Goal: Task Accomplishment & Management: Manage account settings

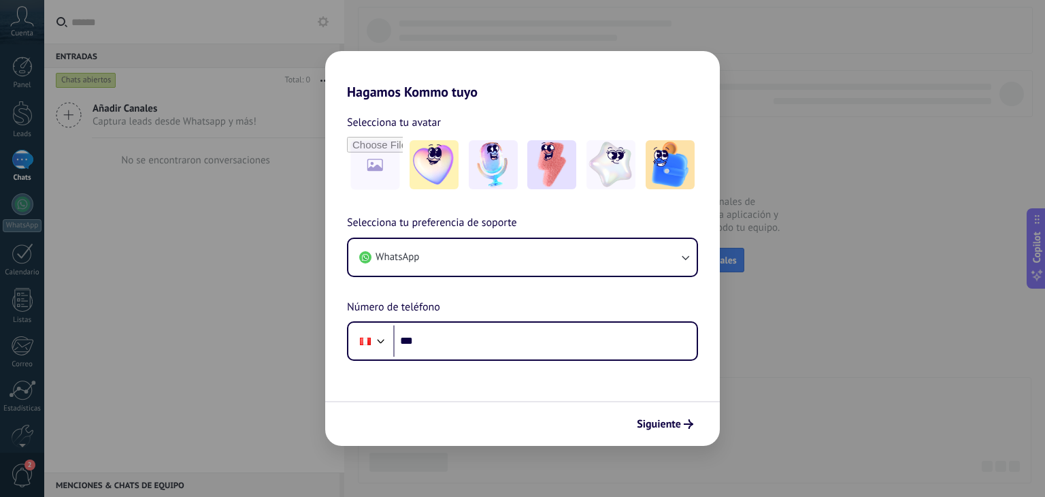
click at [25, 17] on div "Hagamos Kommo tuyo Selecciona tu avatar Selecciona tu preferencia de soporte Wh…" at bounding box center [522, 248] width 1045 height 497
click at [22, 24] on div "Hagamos Kommo tuyo Selecciona tu avatar Selecciona tu preferencia de soporte Wh…" at bounding box center [522, 248] width 1045 height 497
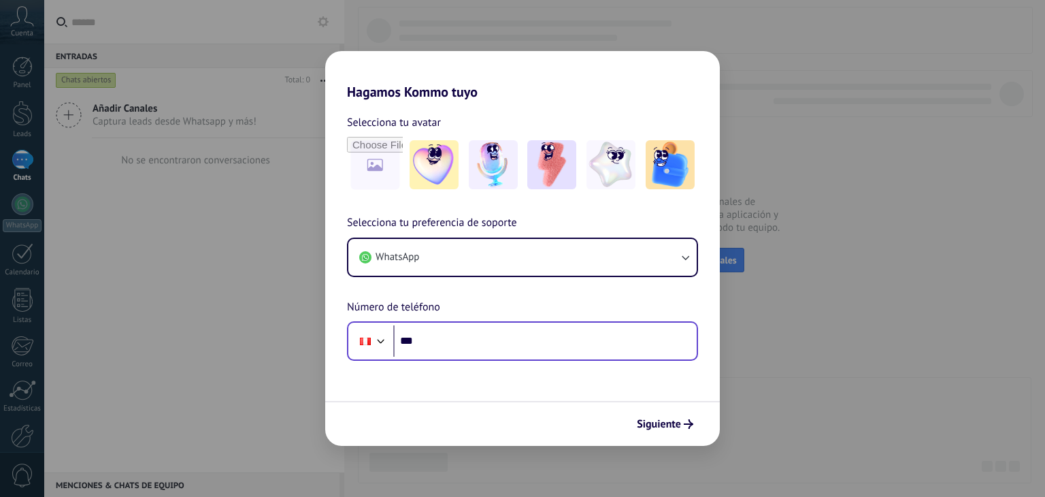
click at [446, 342] on input "***" at bounding box center [544, 340] width 303 height 31
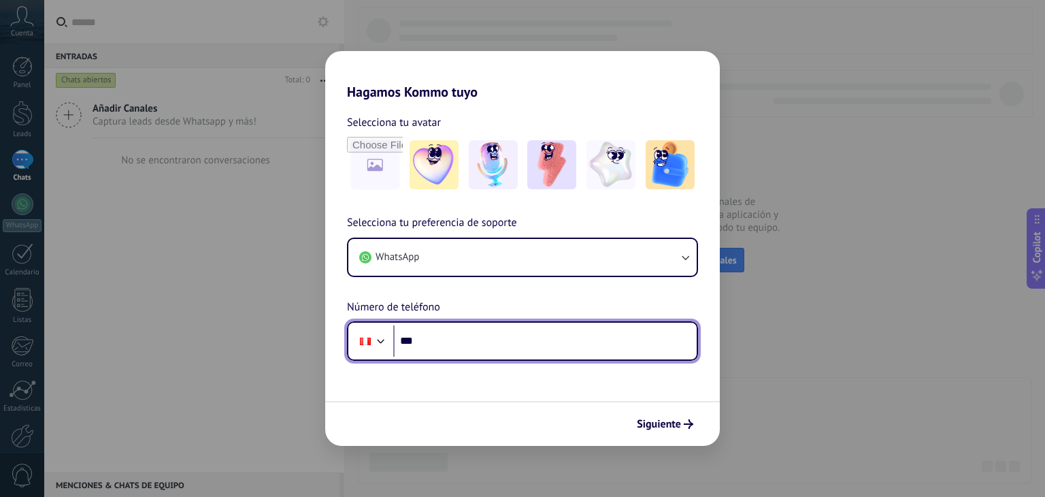
click at [441, 344] on input "***" at bounding box center [544, 340] width 303 height 31
paste input "**********"
type input "**********"
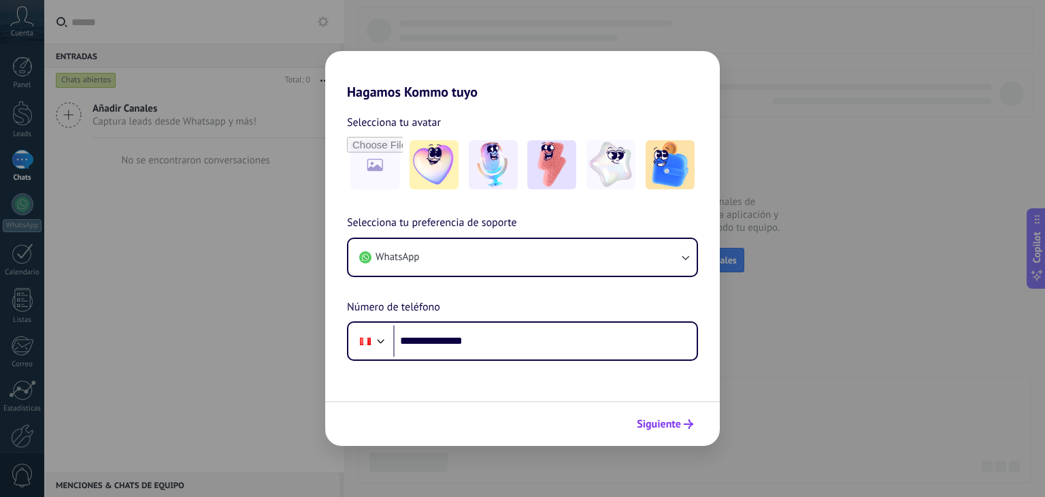
click at [662, 419] on span "Siguiente" at bounding box center [659, 424] width 44 height 10
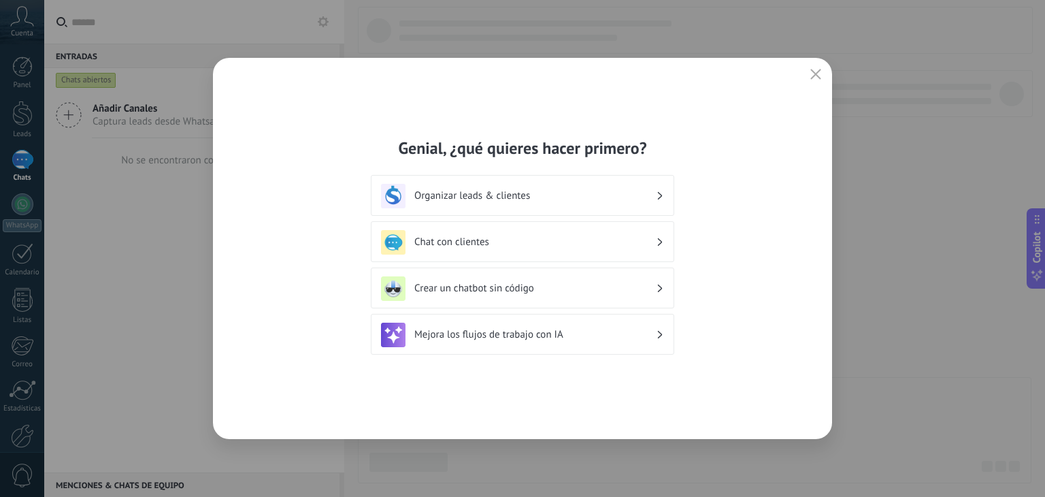
click at [543, 290] on h3 "Crear un chatbot sin código" at bounding box center [534, 288] width 241 height 13
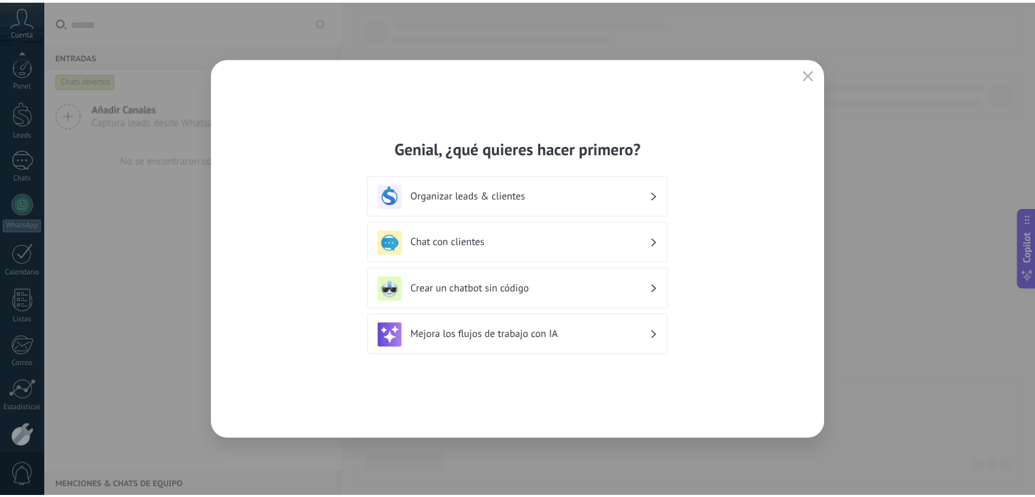
scroll to position [69, 0]
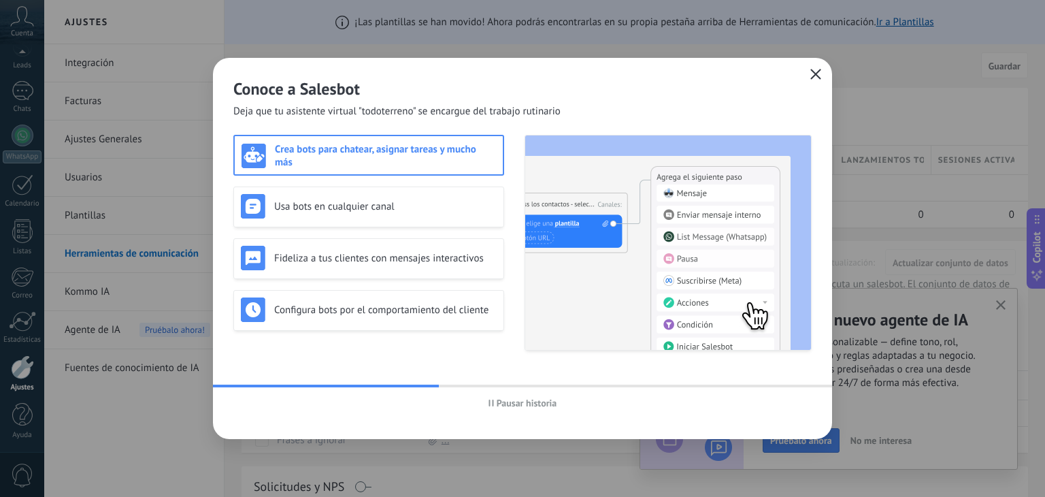
click at [814, 71] on icon "button" at bounding box center [815, 74] width 11 height 11
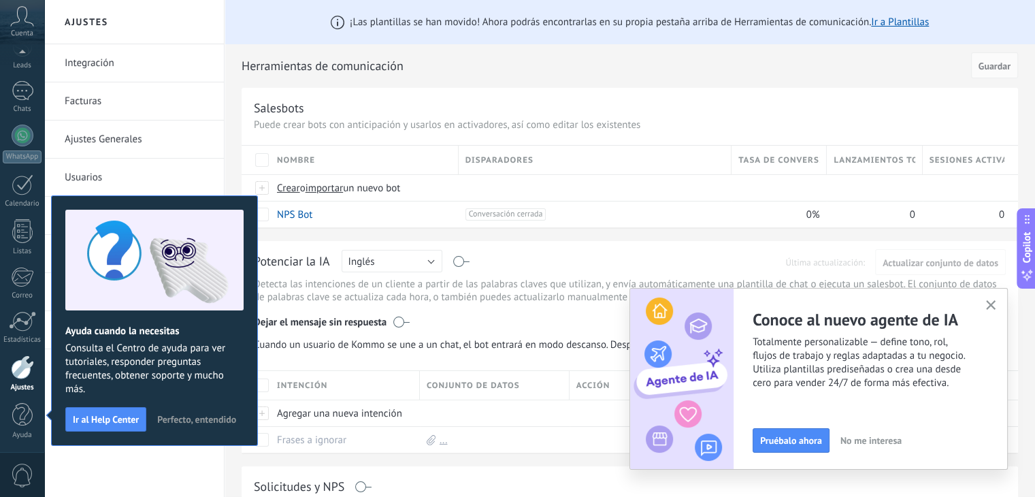
click at [204, 414] on span "Perfecto, entendido" at bounding box center [196, 419] width 79 height 10
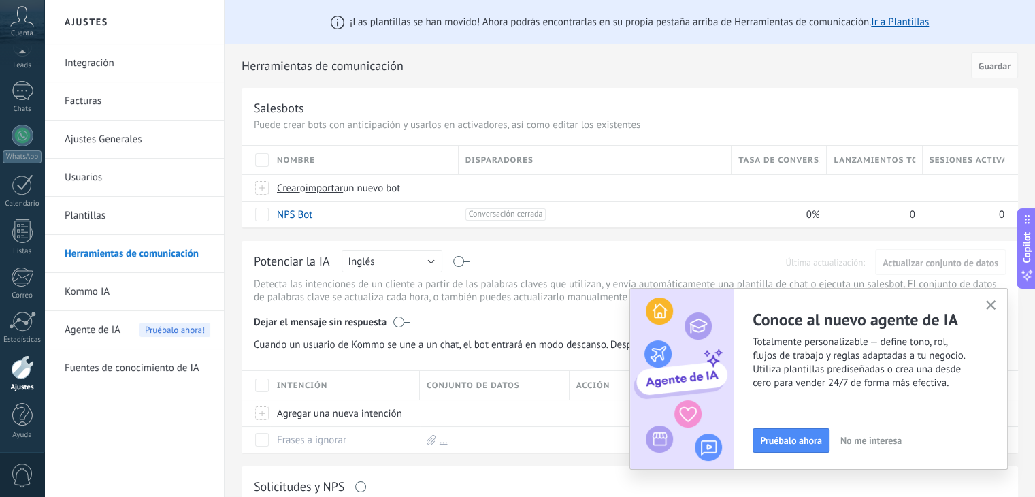
click at [989, 305] on use "button" at bounding box center [991, 305] width 10 height 10
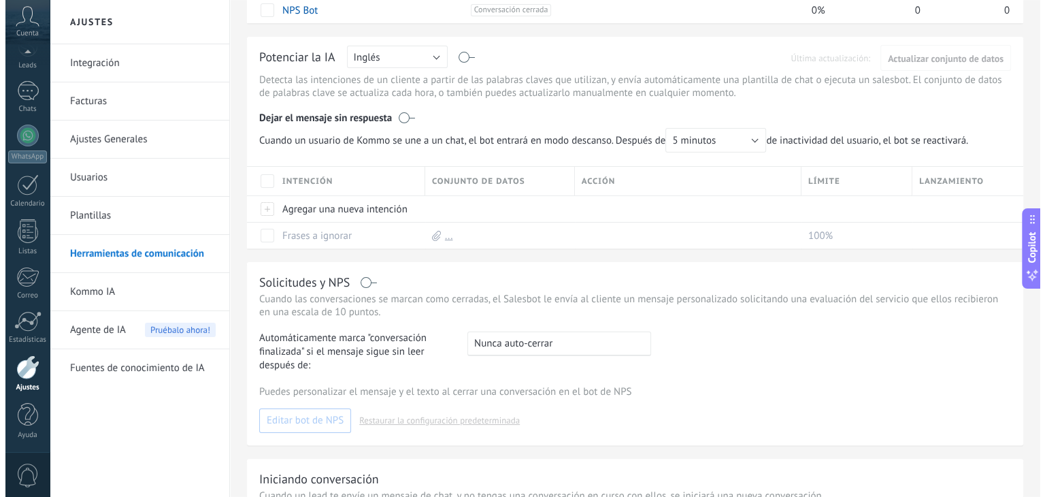
scroll to position [389, 0]
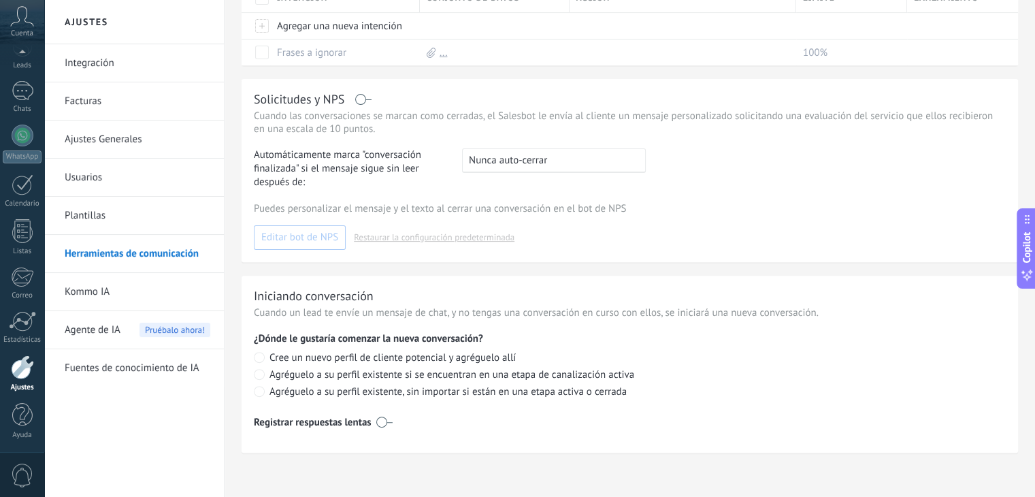
click at [17, 475] on span "0" at bounding box center [22, 475] width 23 height 24
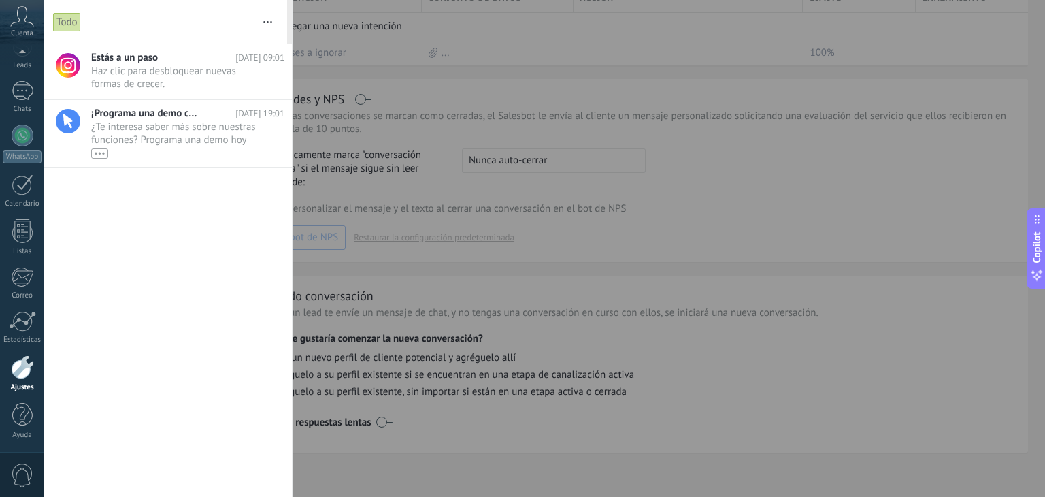
click at [17, 475] on span "0" at bounding box center [22, 475] width 23 height 24
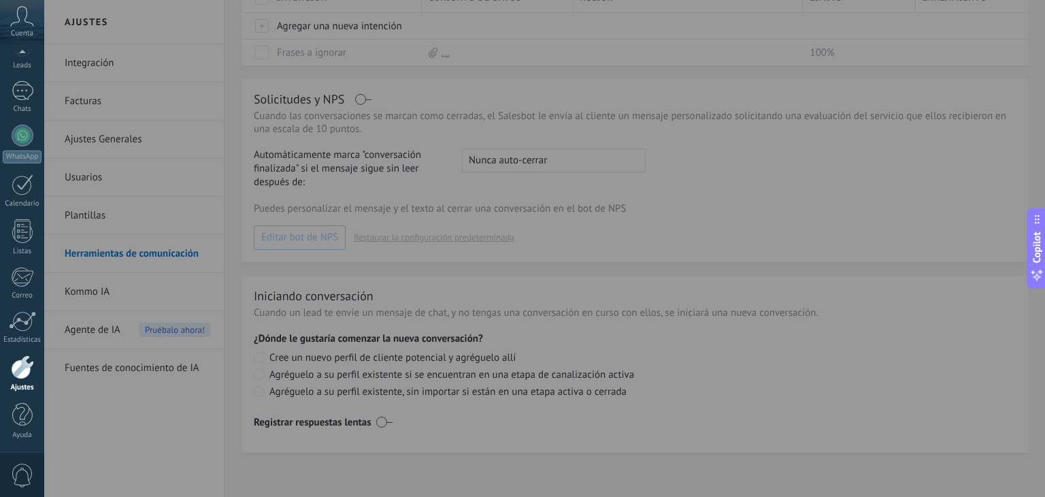
scroll to position [67, 0]
click at [24, 31] on span "Cuenta" at bounding box center [22, 33] width 22 height 9
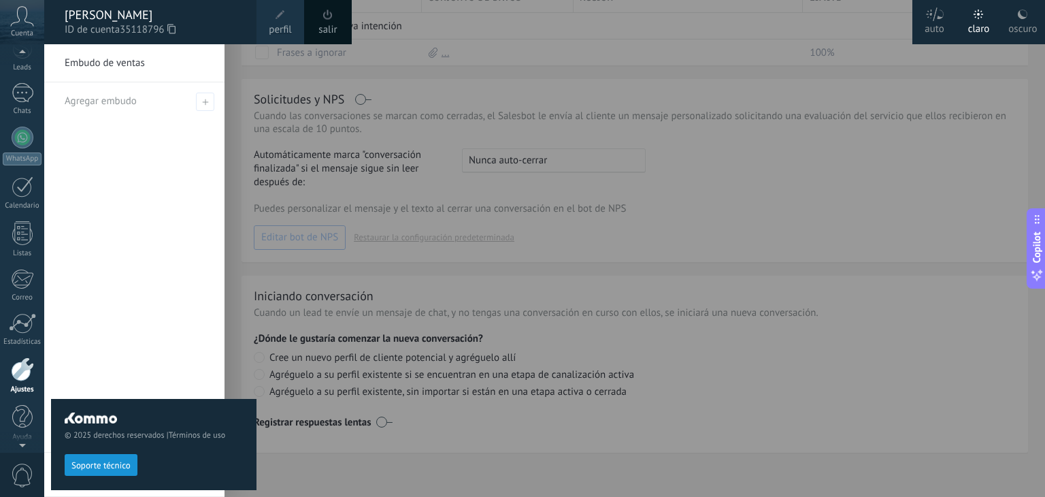
click at [280, 20] on span at bounding box center [280, 14] width 15 height 15
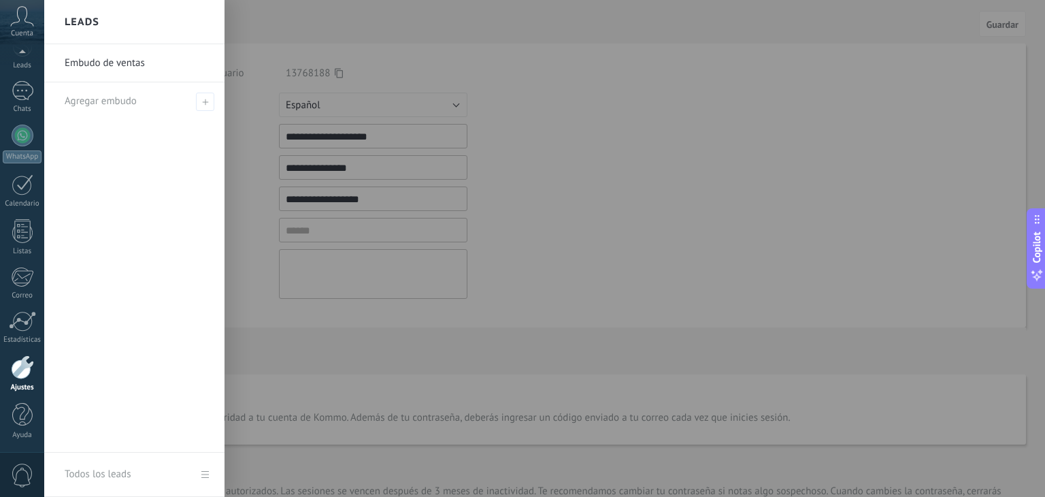
click at [520, 247] on div at bounding box center [566, 248] width 1045 height 497
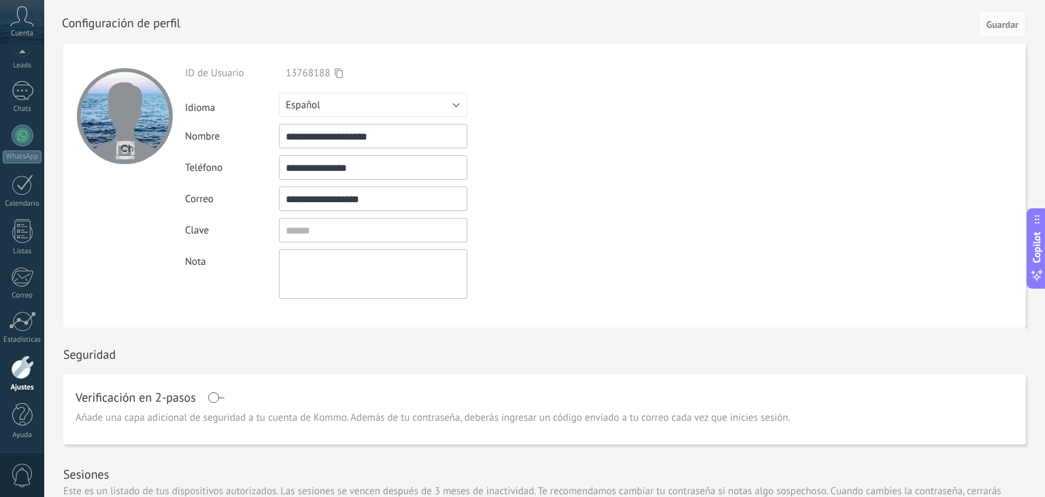
click at [282, 439] on div "Verificación en 2-pasos Añade una capa adicional de seguridad a tu cuenta de Ko…" at bounding box center [544, 409] width 962 height 70
click at [18, 395] on div at bounding box center [22, 393] width 23 height 24
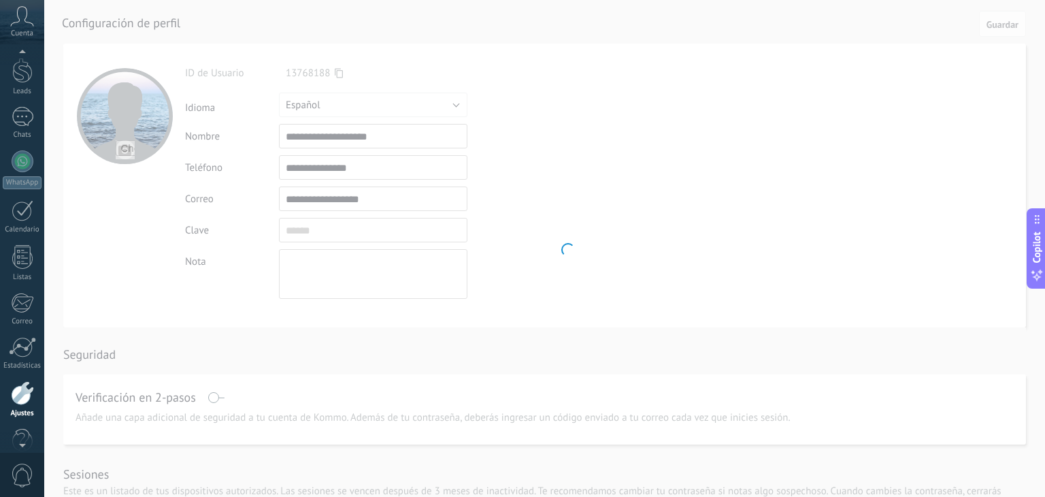
scroll to position [69, 0]
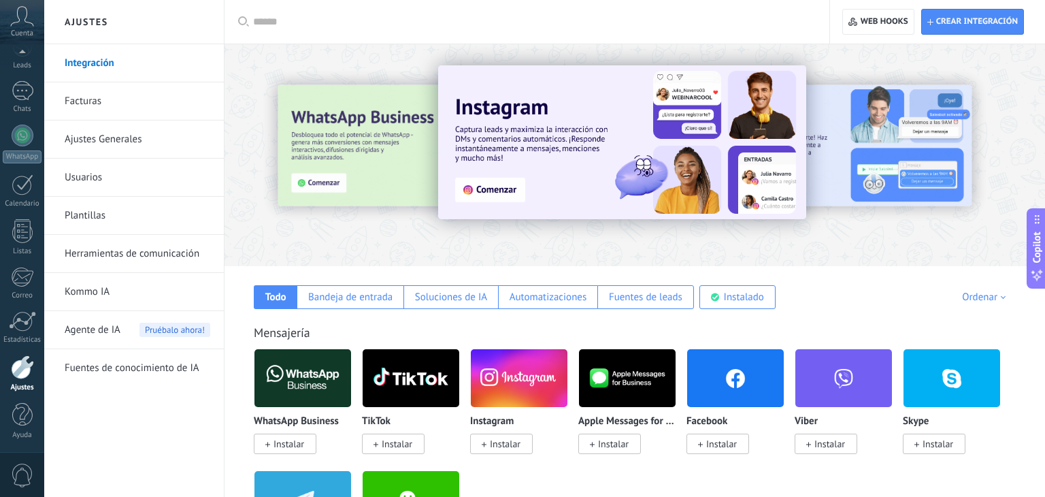
click at [98, 103] on link "Facturas" at bounding box center [138, 101] width 146 height 38
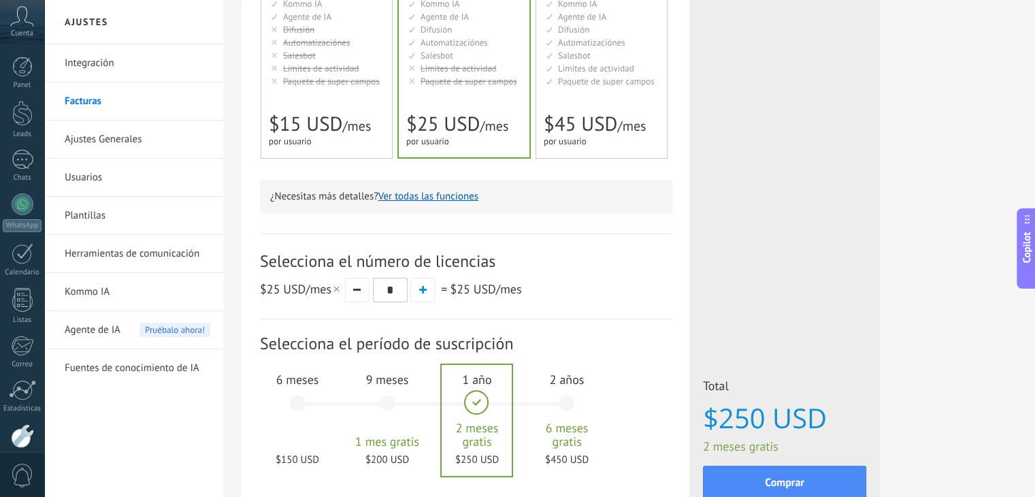
scroll to position [272, 0]
click at [361, 295] on button "button" at bounding box center [357, 289] width 24 height 24
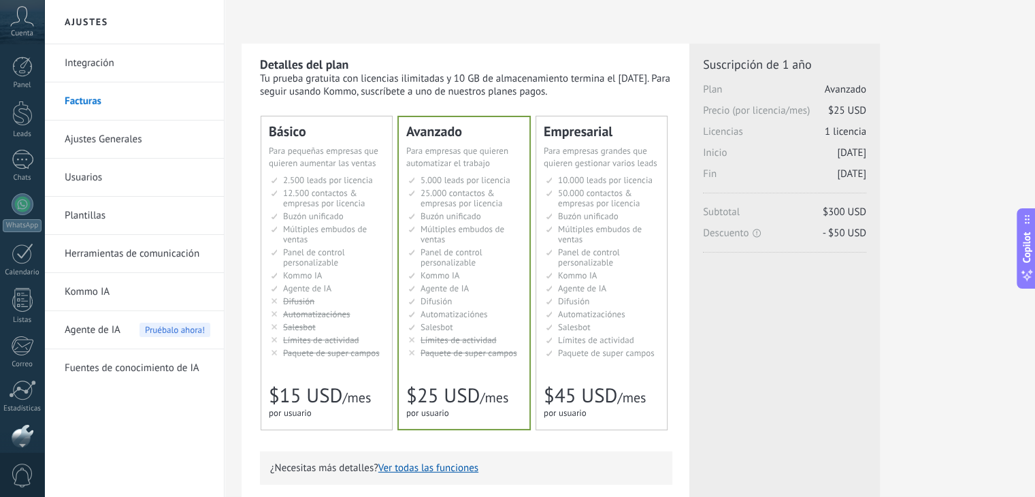
scroll to position [69, 0]
click at [14, 29] on span "Cuenta" at bounding box center [22, 33] width 22 height 9
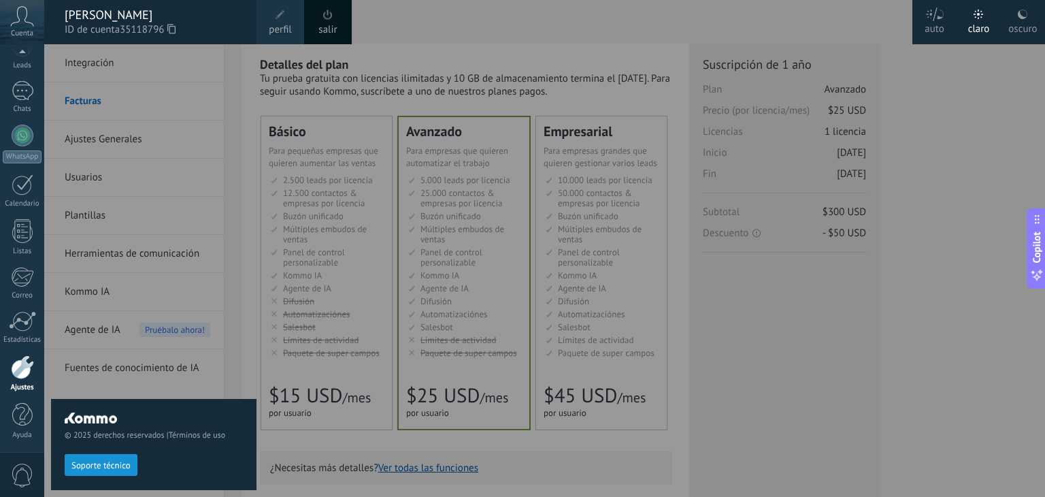
click at [286, 24] on span "perfil" at bounding box center [280, 29] width 22 height 15
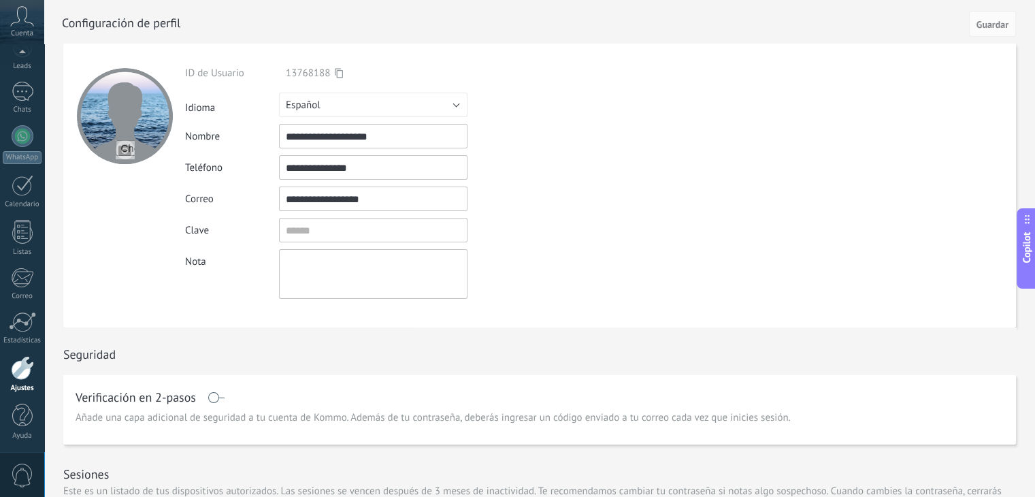
scroll to position [69, 0]
click at [30, 372] on div at bounding box center [22, 367] width 23 height 24
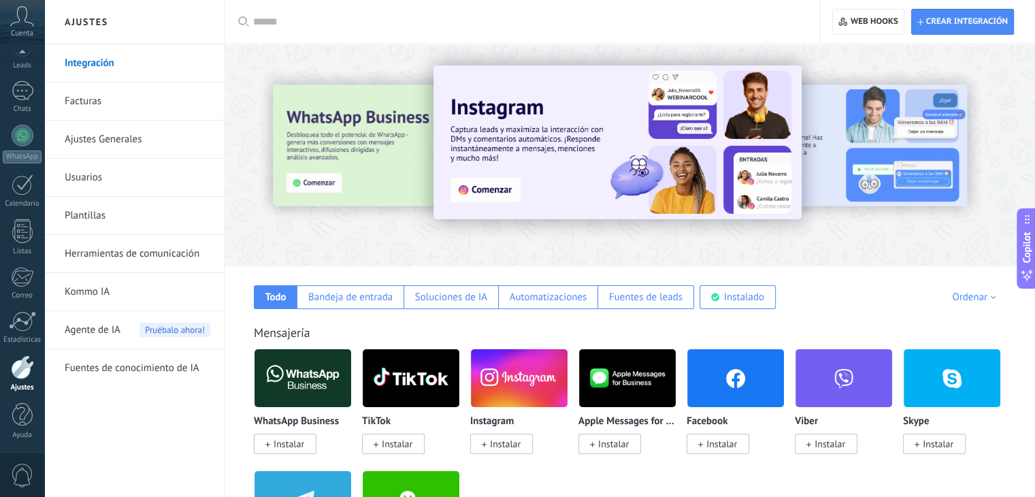
click at [100, 100] on link "Facturas" at bounding box center [138, 101] width 146 height 38
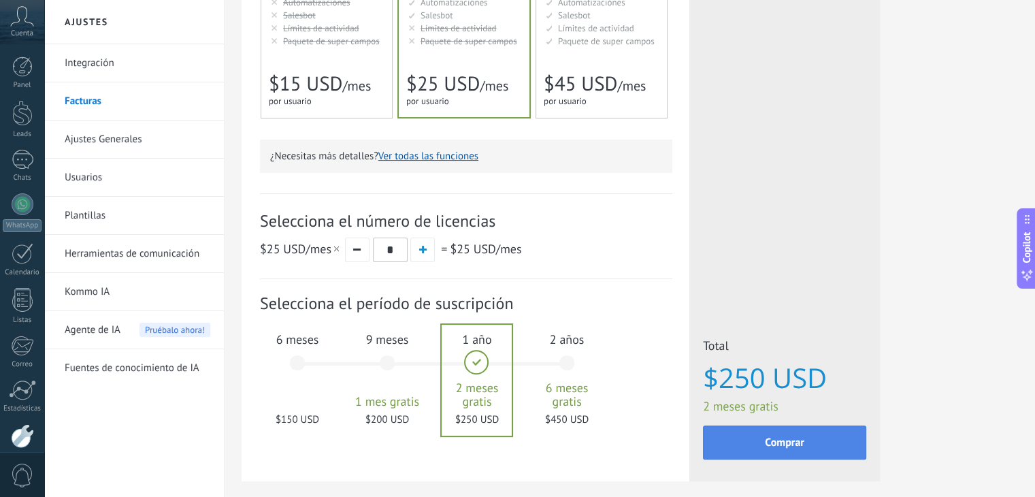
scroll to position [307, 0]
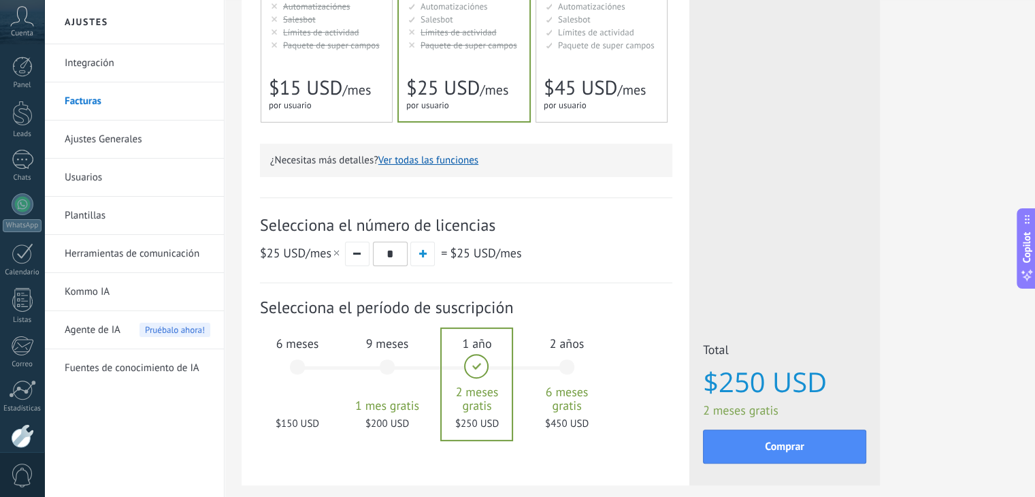
click at [381, 368] on div "9 meses 1 mes gratis $200 USD" at bounding box center [386, 373] width 73 height 96
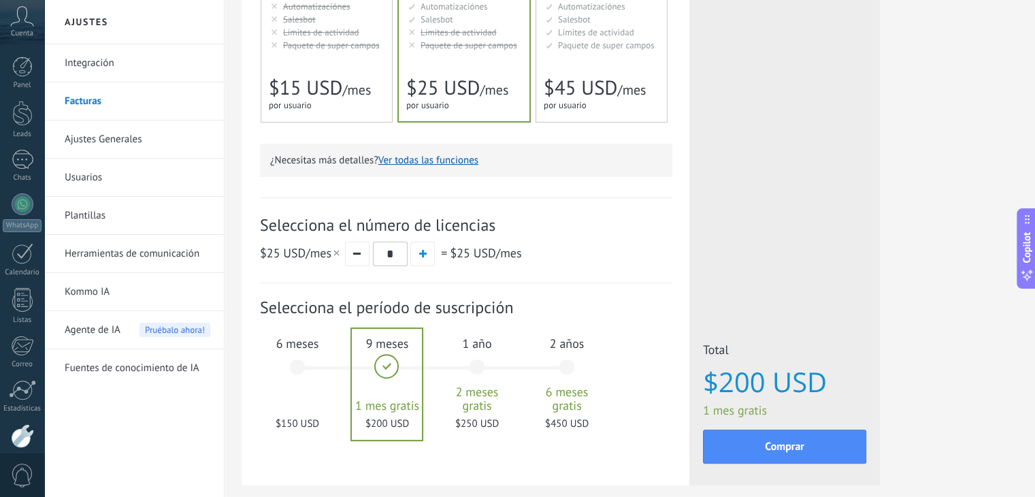
click at [291, 371] on div "6 meses $150 USD" at bounding box center [297, 373] width 73 height 96
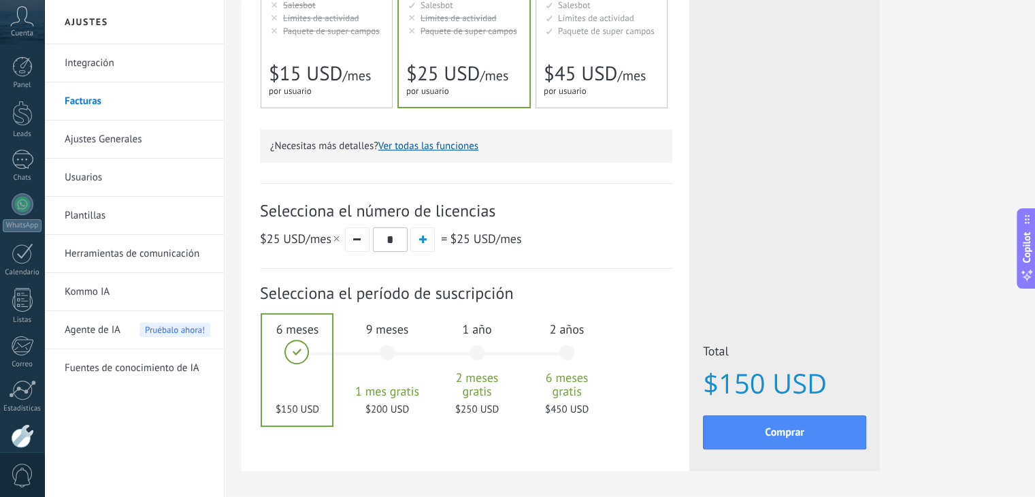
scroll to position [375, 0]
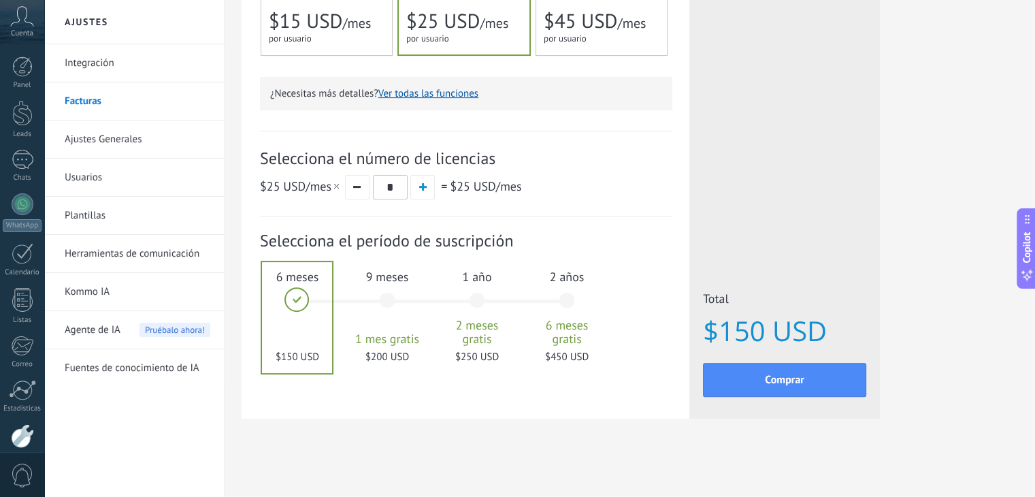
click at [470, 284] on span "1 año" at bounding box center [476, 277] width 73 height 16
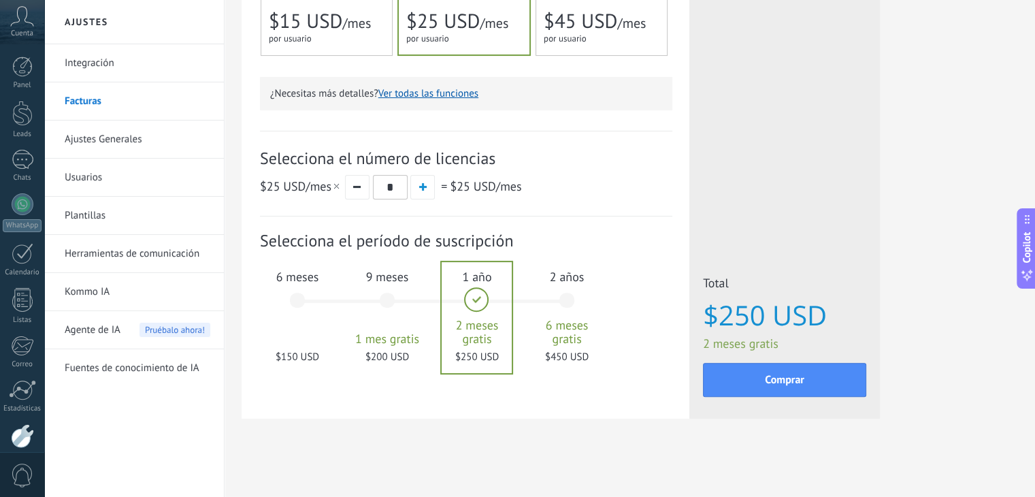
click at [307, 293] on div "6 meses $150 USD" at bounding box center [297, 306] width 73 height 96
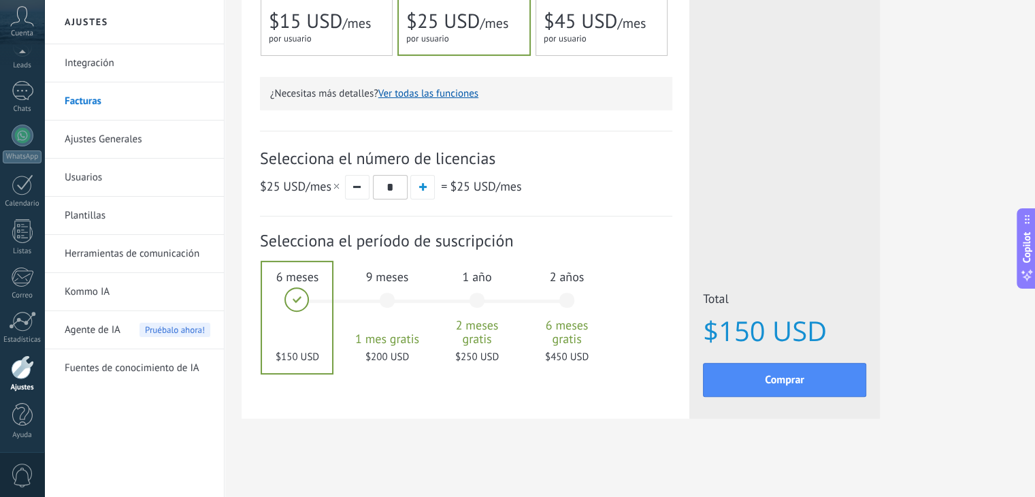
click at [474, 299] on div "1 año 2 meses gratis $250 USD" at bounding box center [476, 306] width 73 height 96
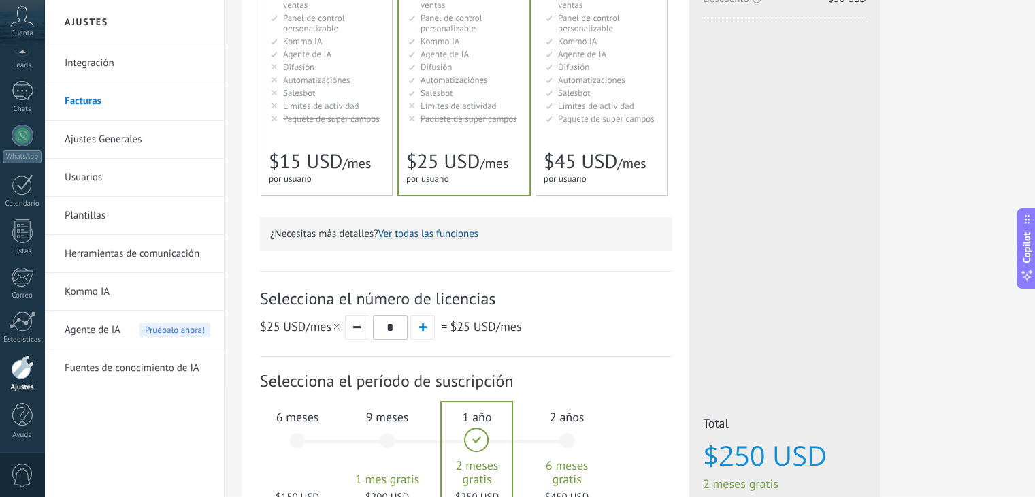
scroll to position [307, 0]
